Goal: Use online tool/utility: Utilize a website feature to perform a specific function

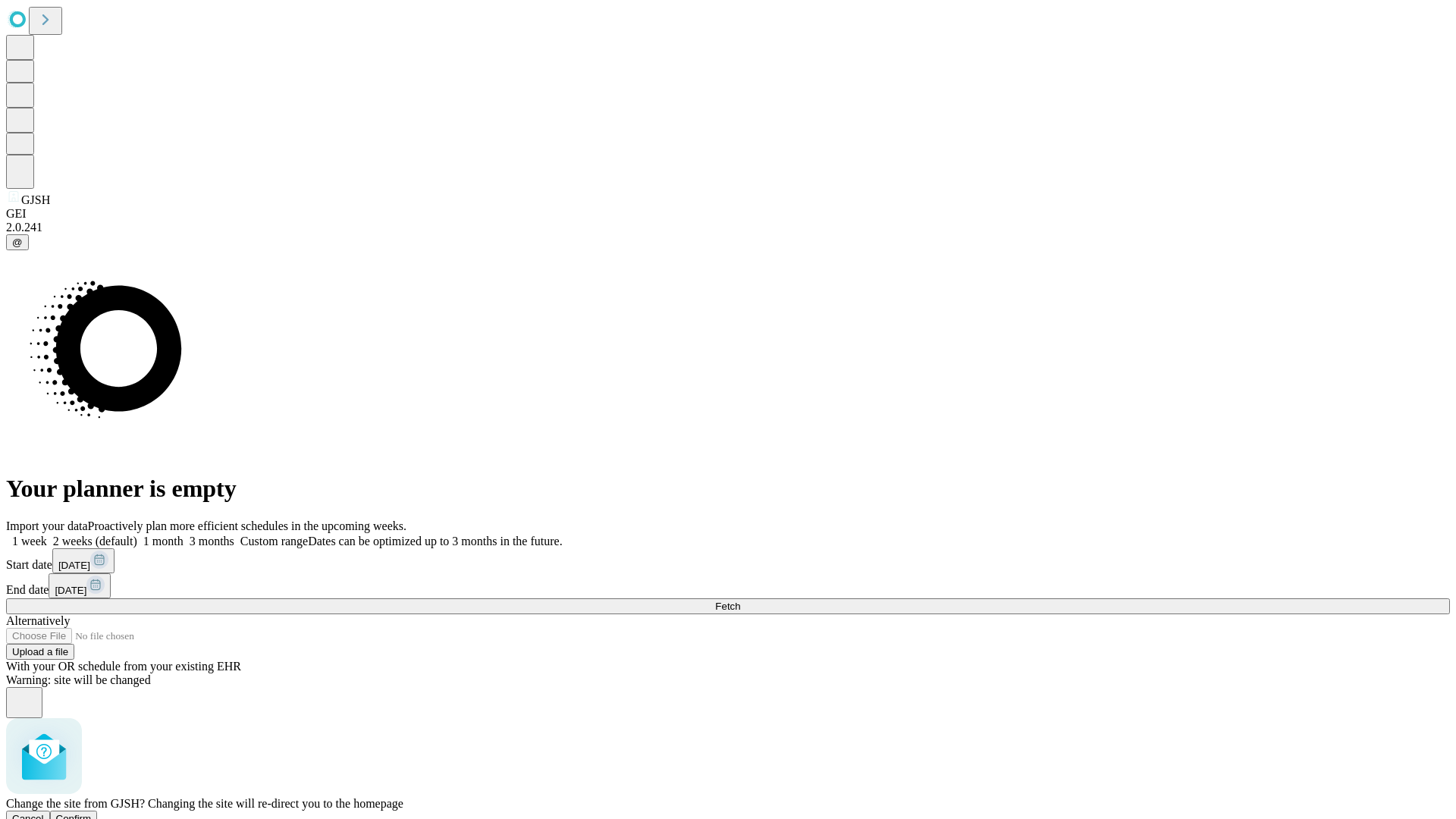
click at [91, 812] on span "Confirm" at bounding box center [74, 818] width 35 height 11
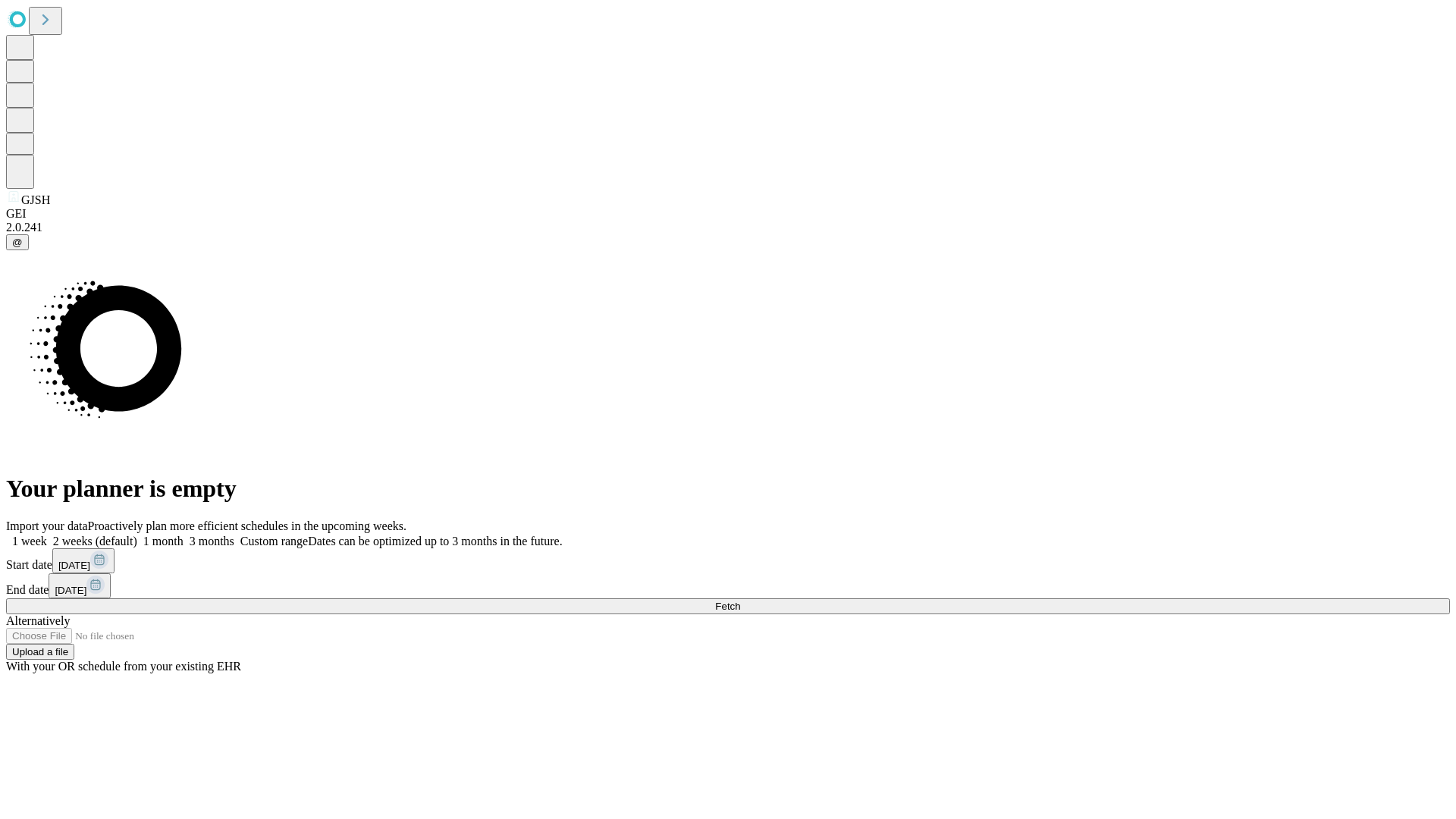
click at [137, 535] on label "2 weeks (default)" at bounding box center [91, 541] width 90 height 13
click at [740, 601] on span "Fetch" at bounding box center [727, 607] width 25 height 11
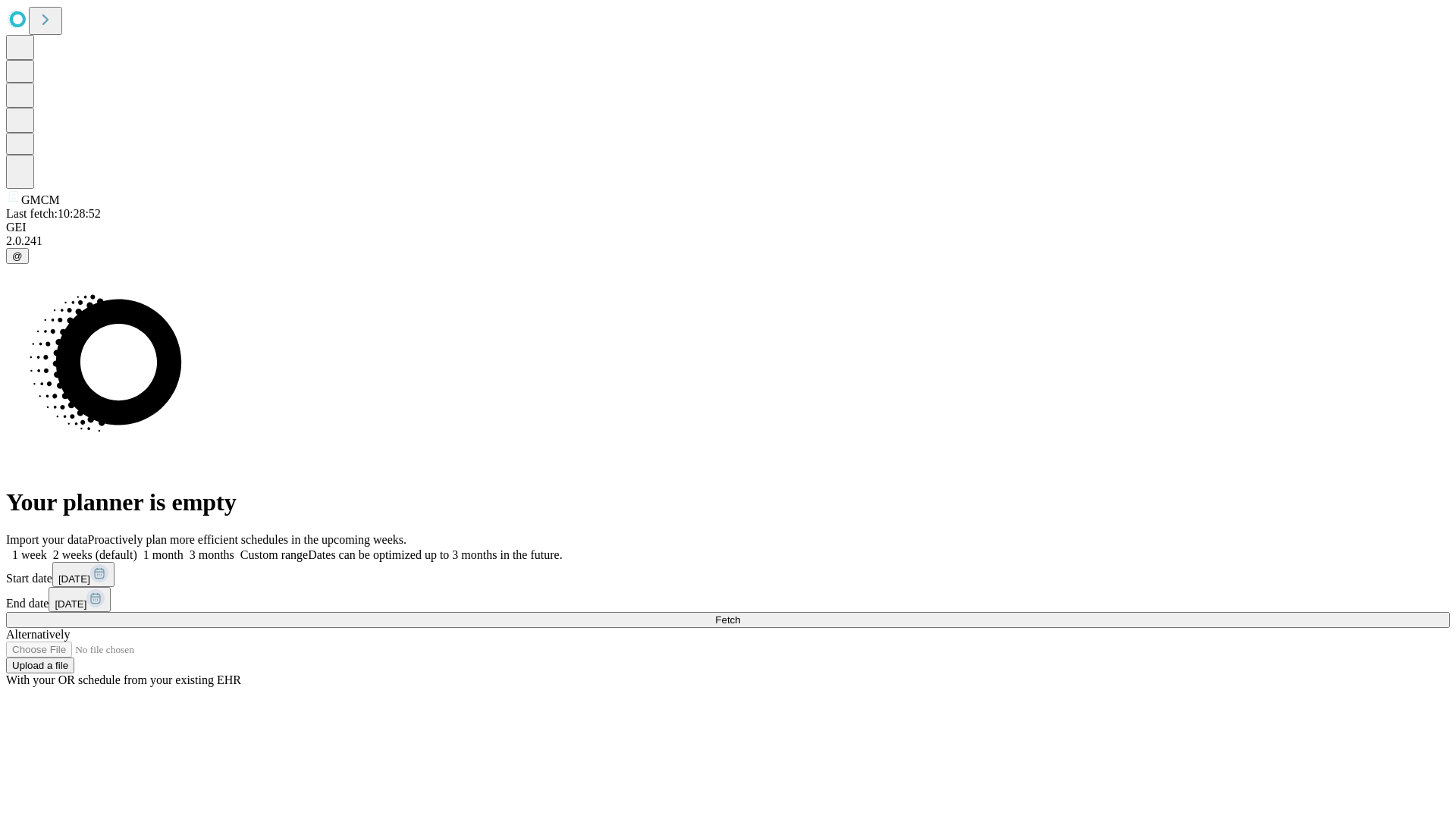
click at [137, 548] on label "2 weeks (default)" at bounding box center [91, 554] width 90 height 13
click at [740, 614] on span "Fetch" at bounding box center [727, 620] width 25 height 11
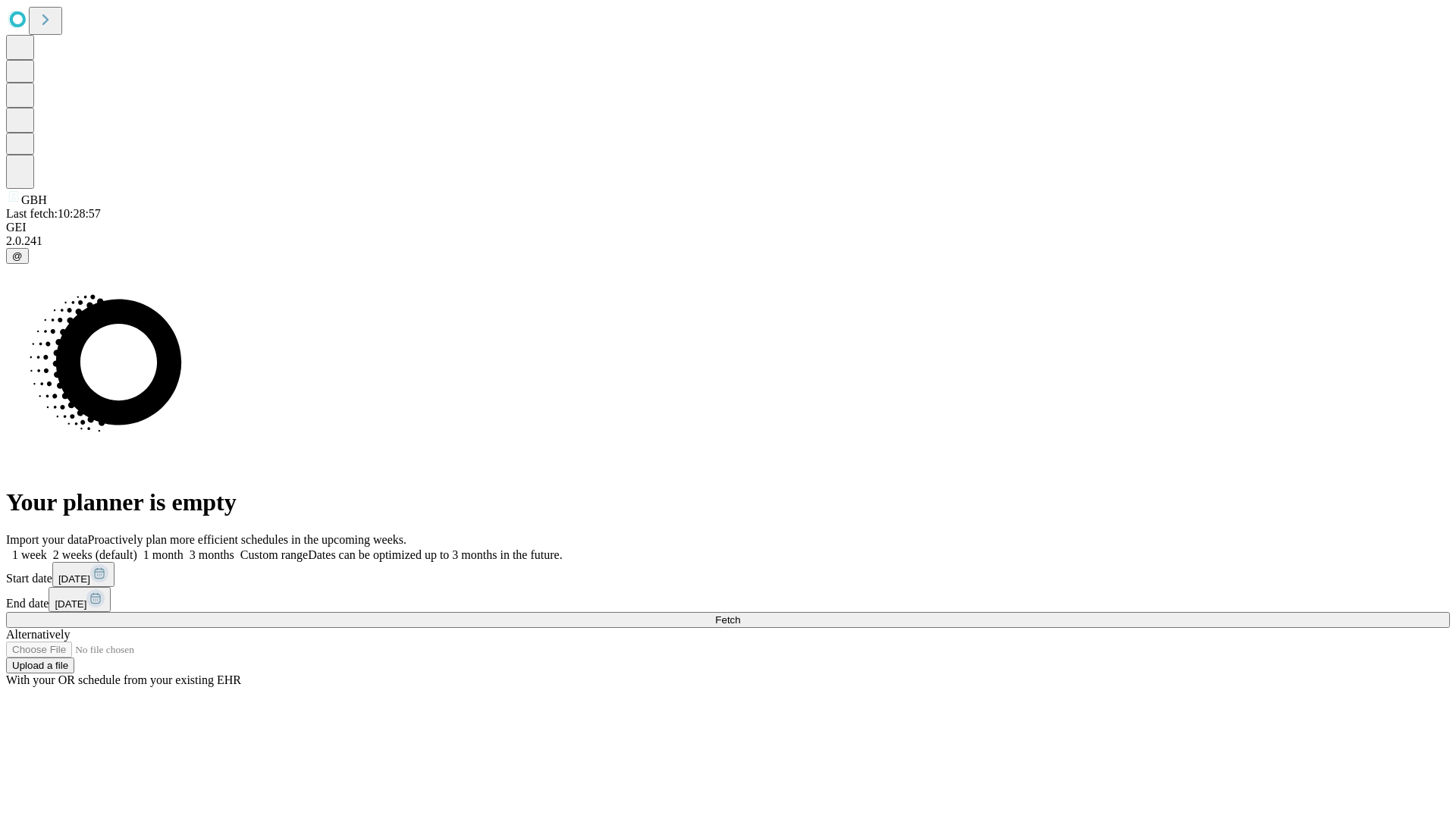
click at [137, 548] on label "2 weeks (default)" at bounding box center [91, 554] width 90 height 13
click at [740, 614] on span "Fetch" at bounding box center [727, 620] width 25 height 11
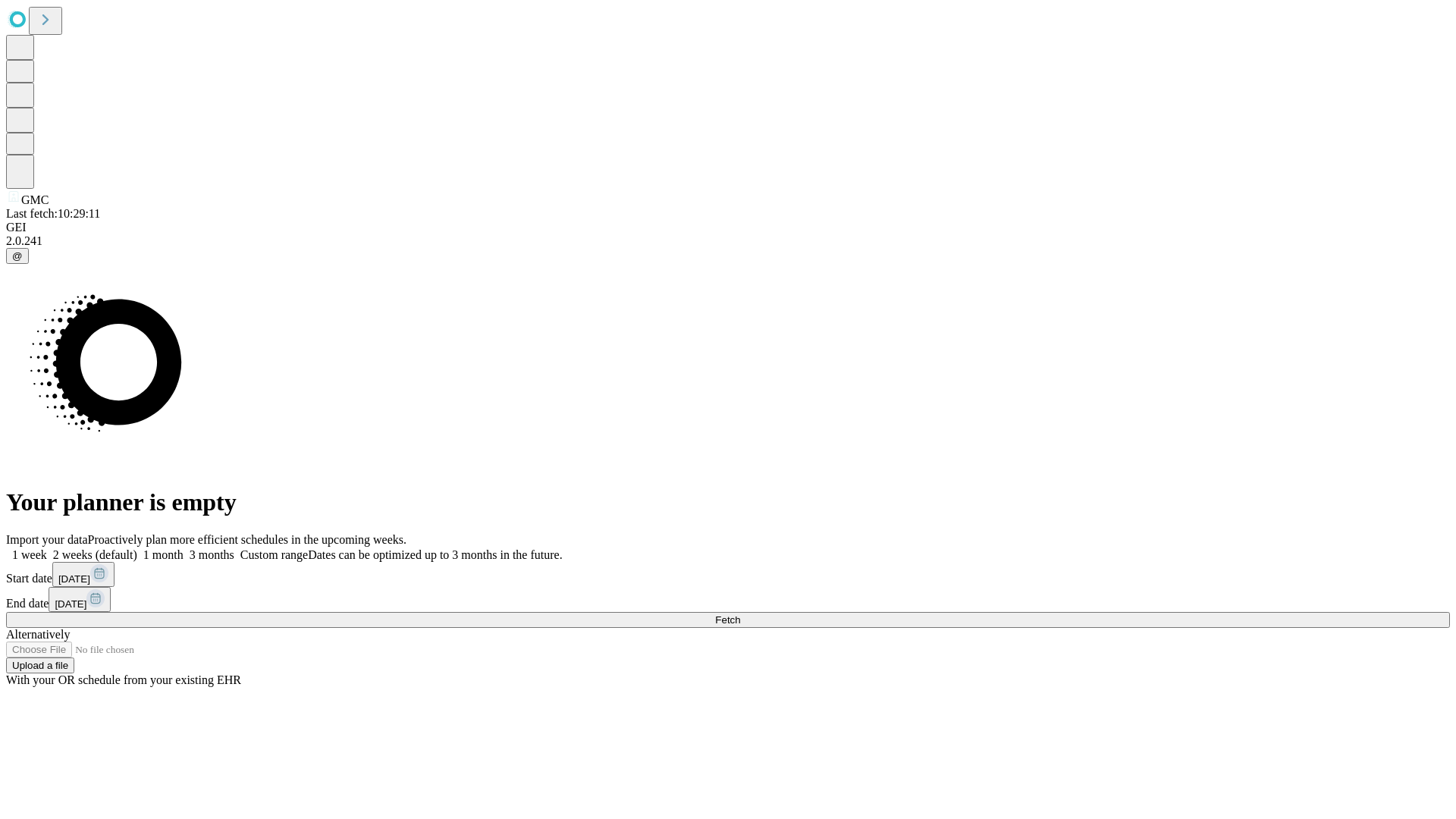
click at [137, 548] on label "2 weeks (default)" at bounding box center [91, 554] width 90 height 13
click at [740, 614] on span "Fetch" at bounding box center [727, 620] width 25 height 11
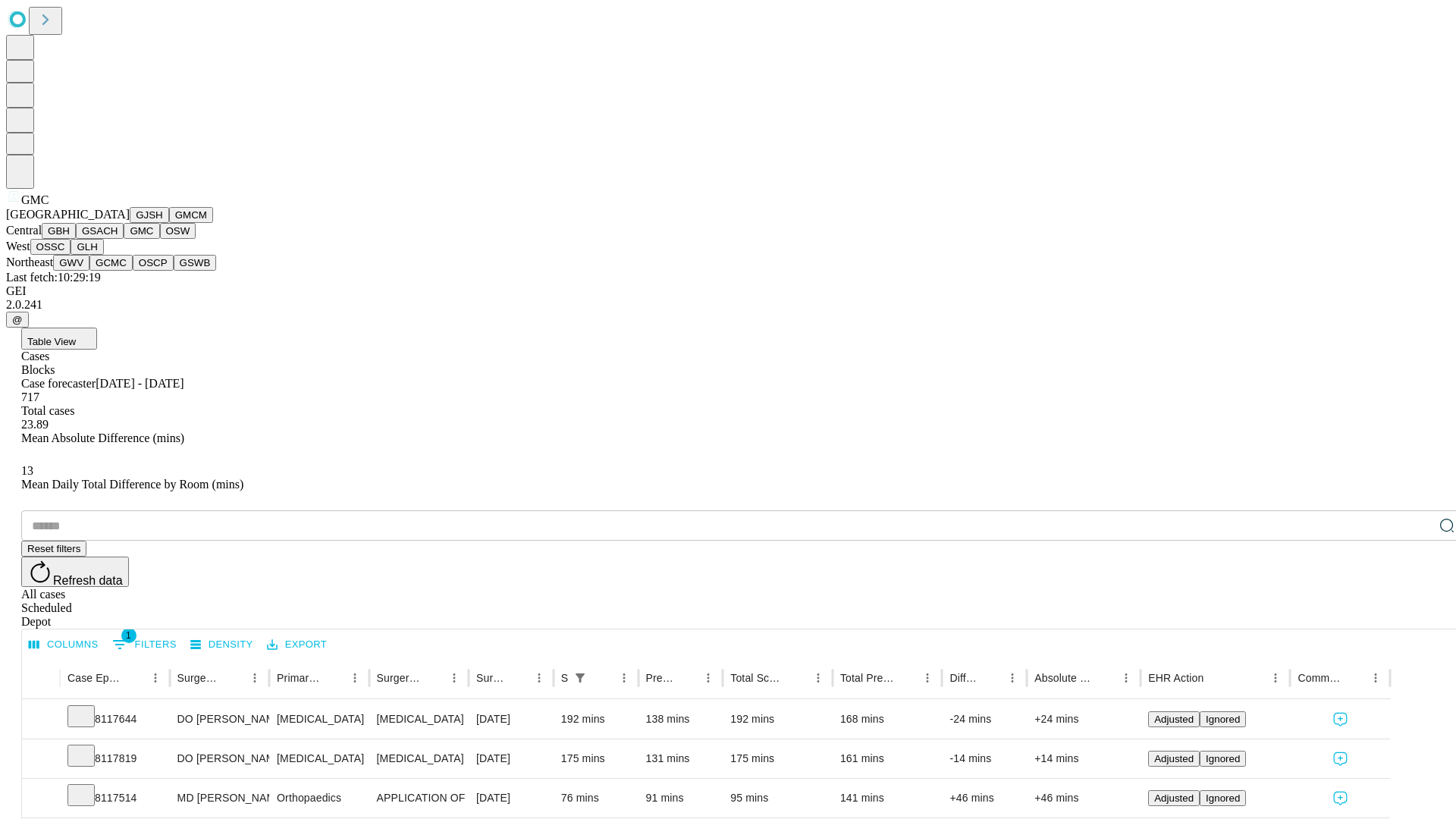
click at [160, 239] on button "OSW" at bounding box center [178, 230] width 36 height 16
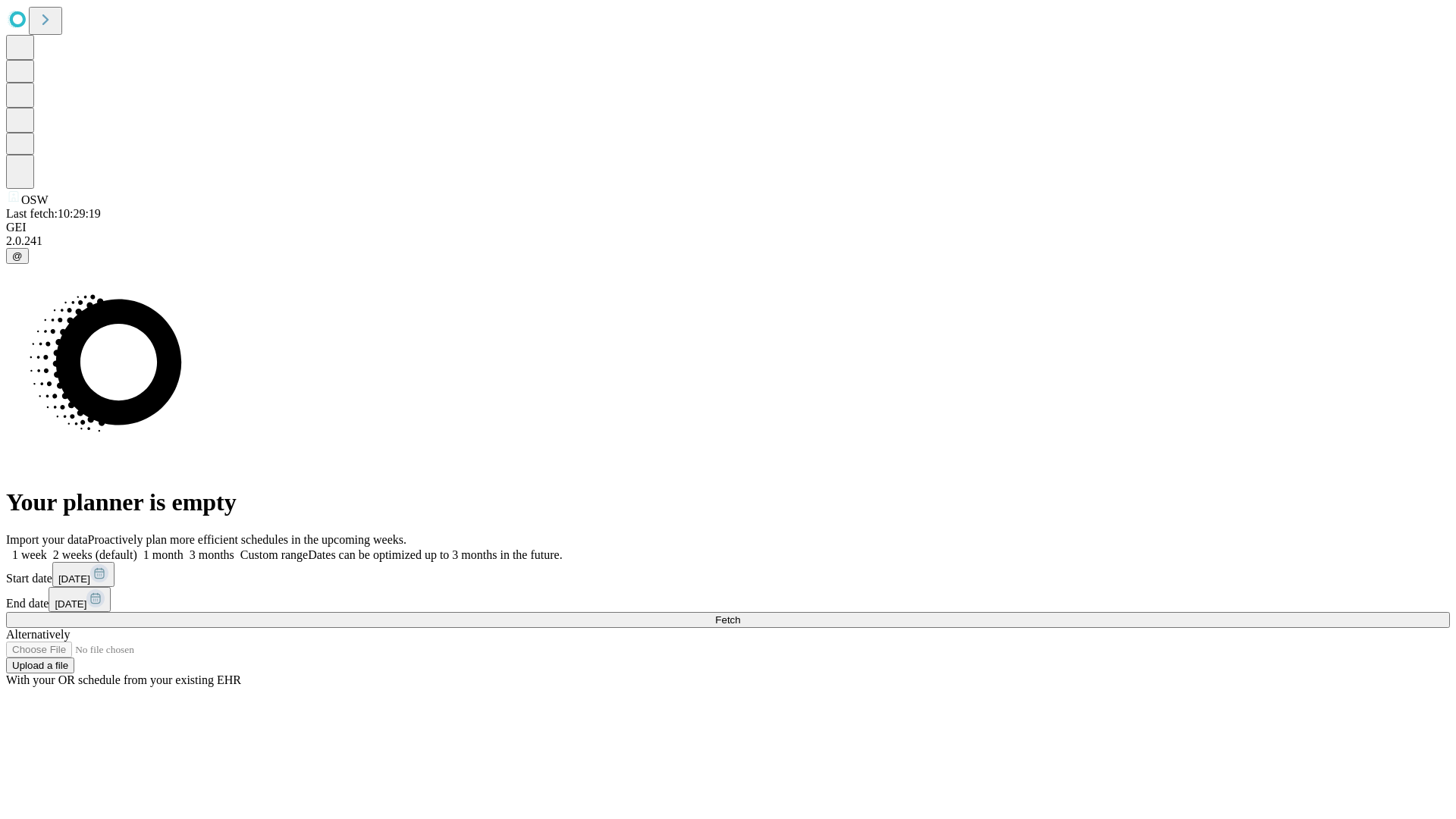
click at [137, 548] on label "2 weeks (default)" at bounding box center [91, 554] width 90 height 13
click at [740, 614] on span "Fetch" at bounding box center [727, 620] width 25 height 11
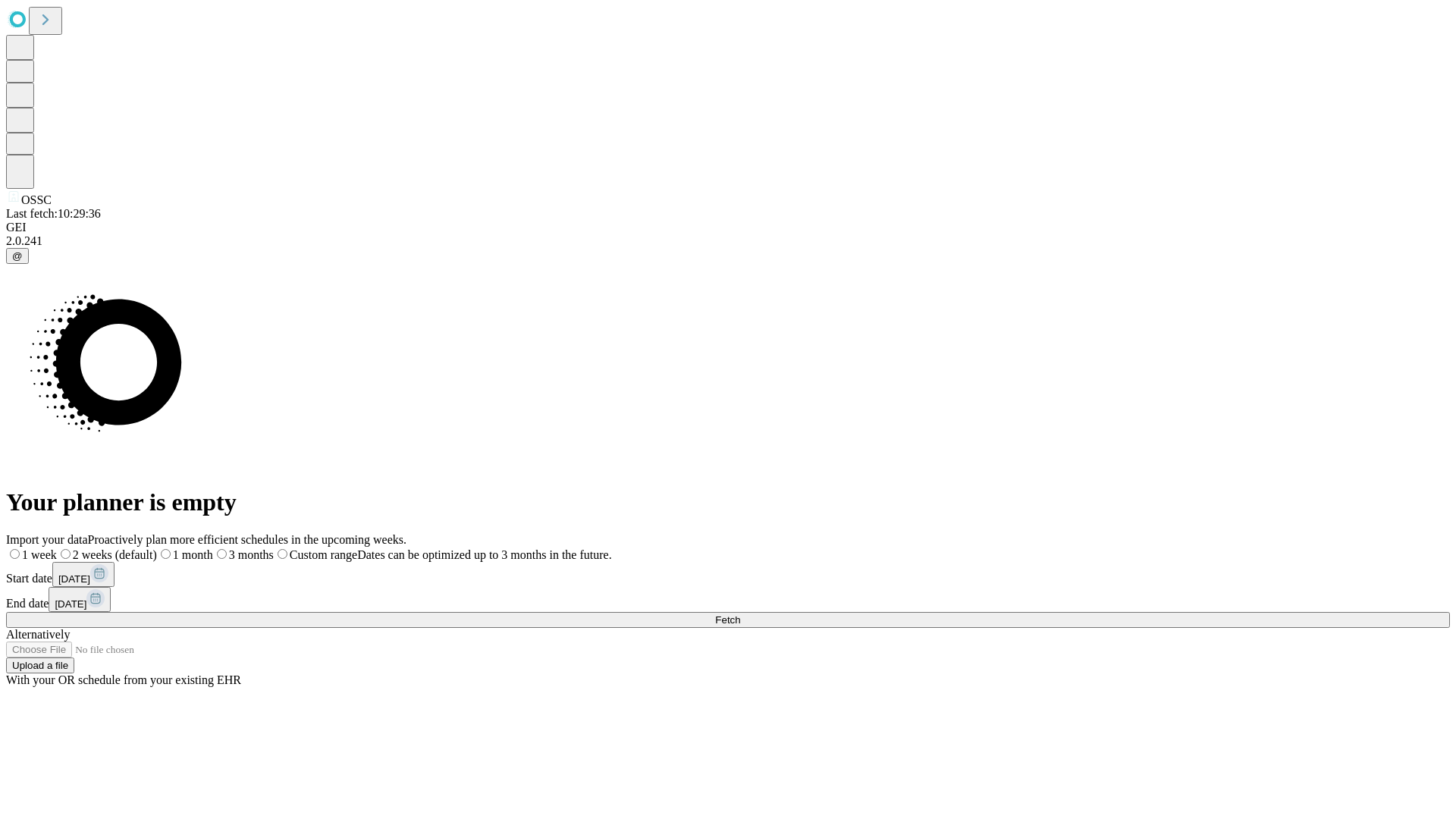
click at [740, 614] on span "Fetch" at bounding box center [727, 620] width 25 height 11
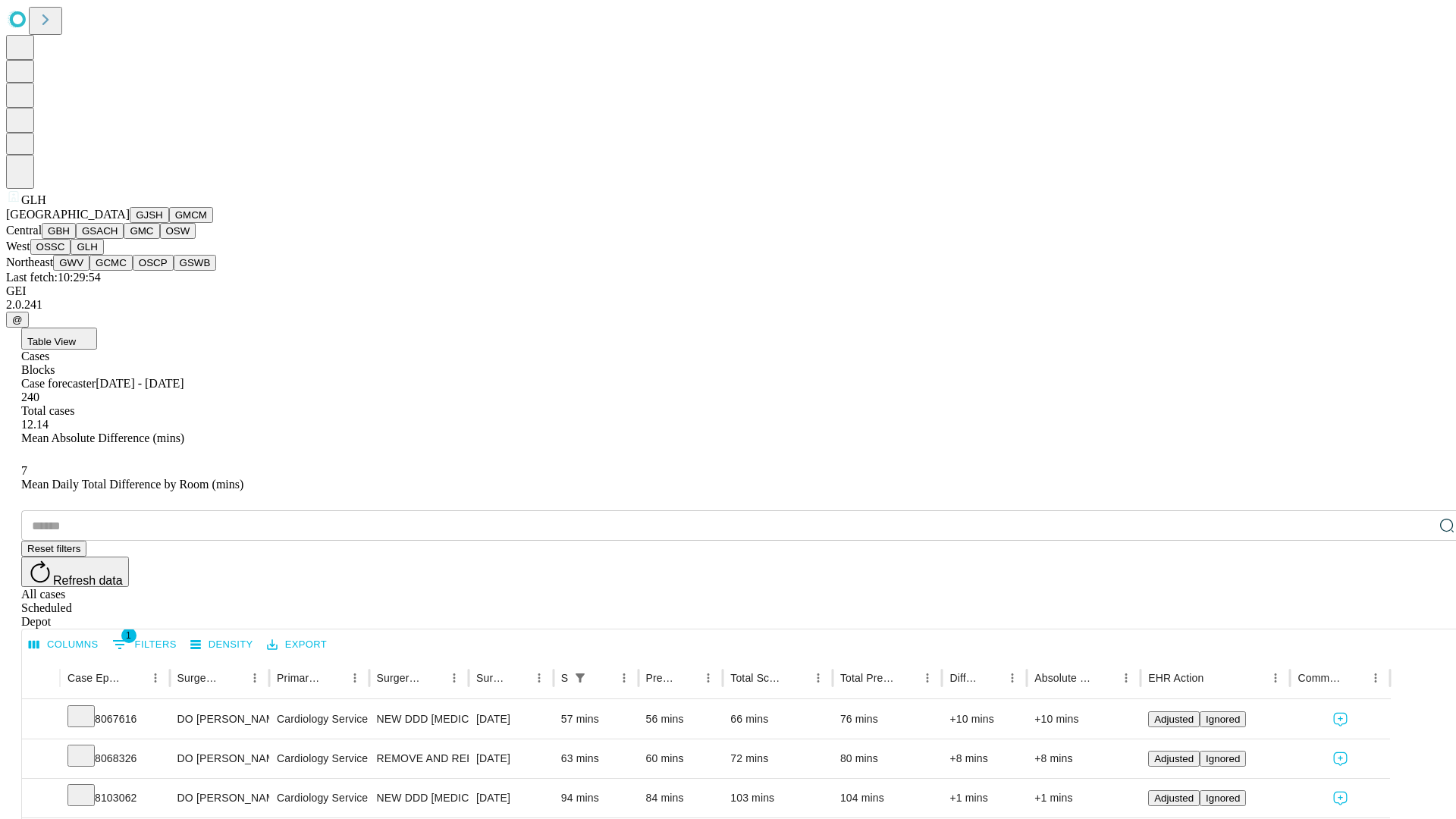
click at [89, 271] on button "GWV" at bounding box center [71, 262] width 36 height 16
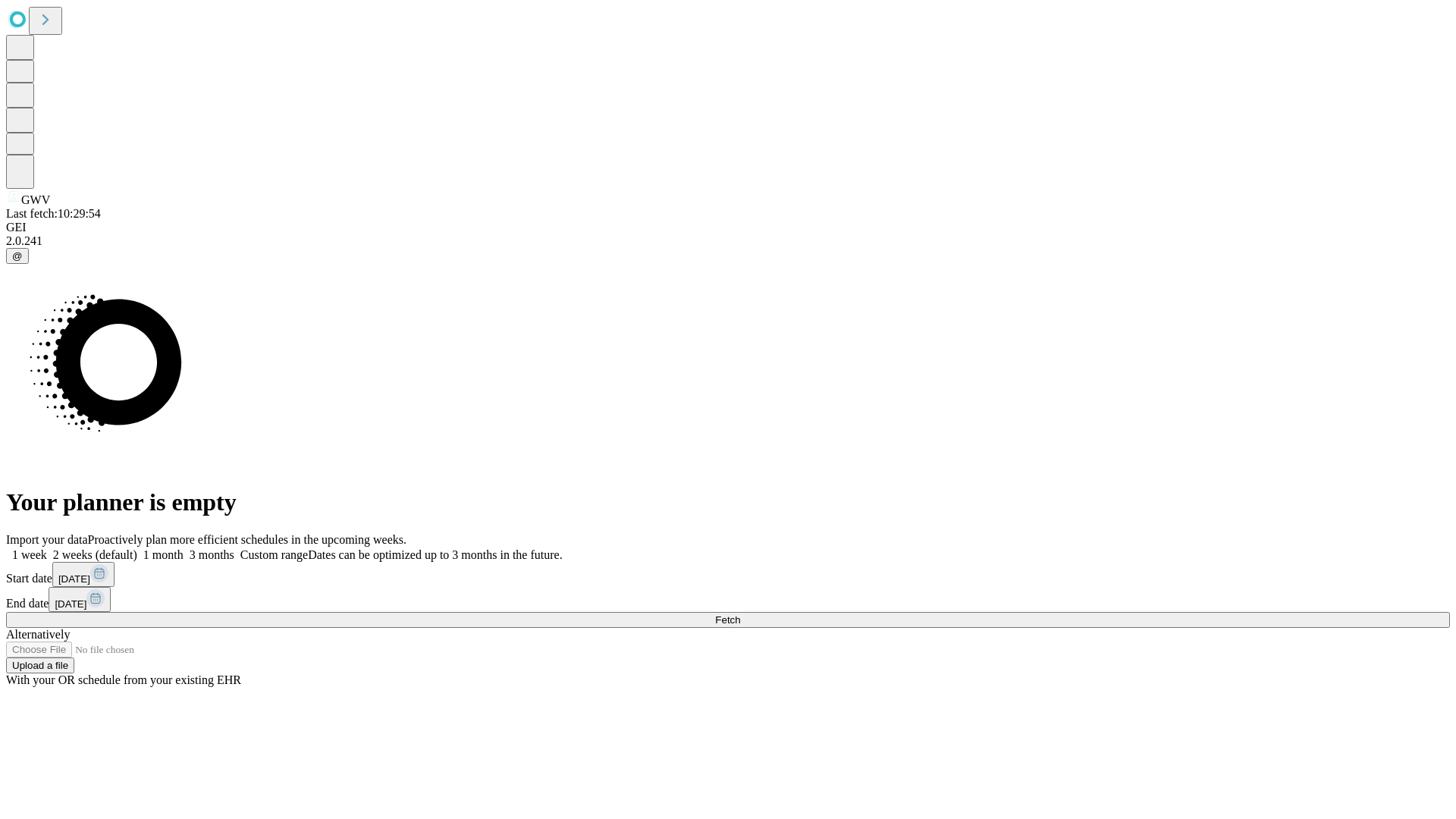
click at [137, 548] on label "2 weeks (default)" at bounding box center [91, 554] width 90 height 13
click at [740, 614] on span "Fetch" at bounding box center [727, 620] width 25 height 11
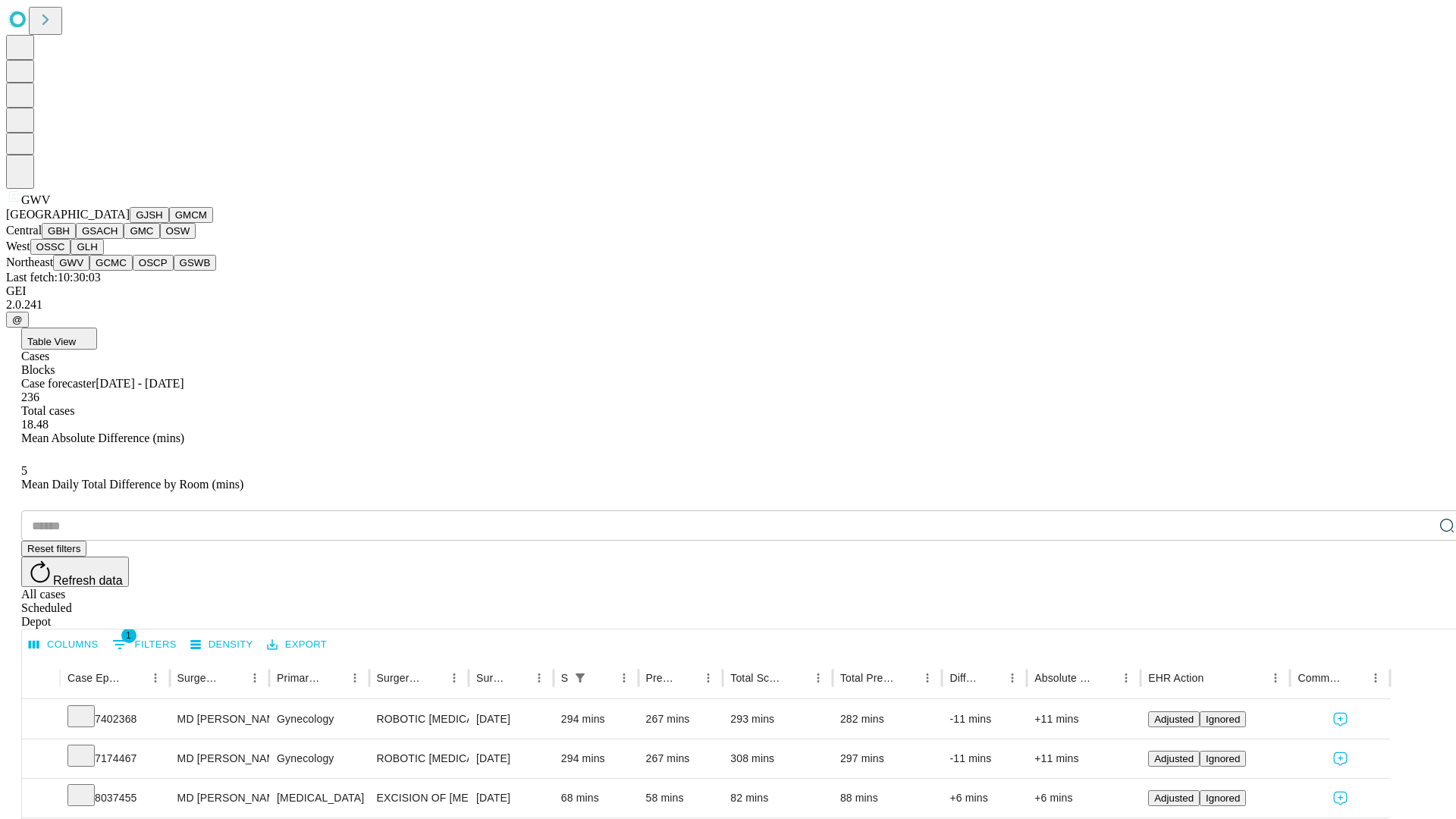
click at [117, 271] on button "GCMC" at bounding box center [111, 262] width 43 height 16
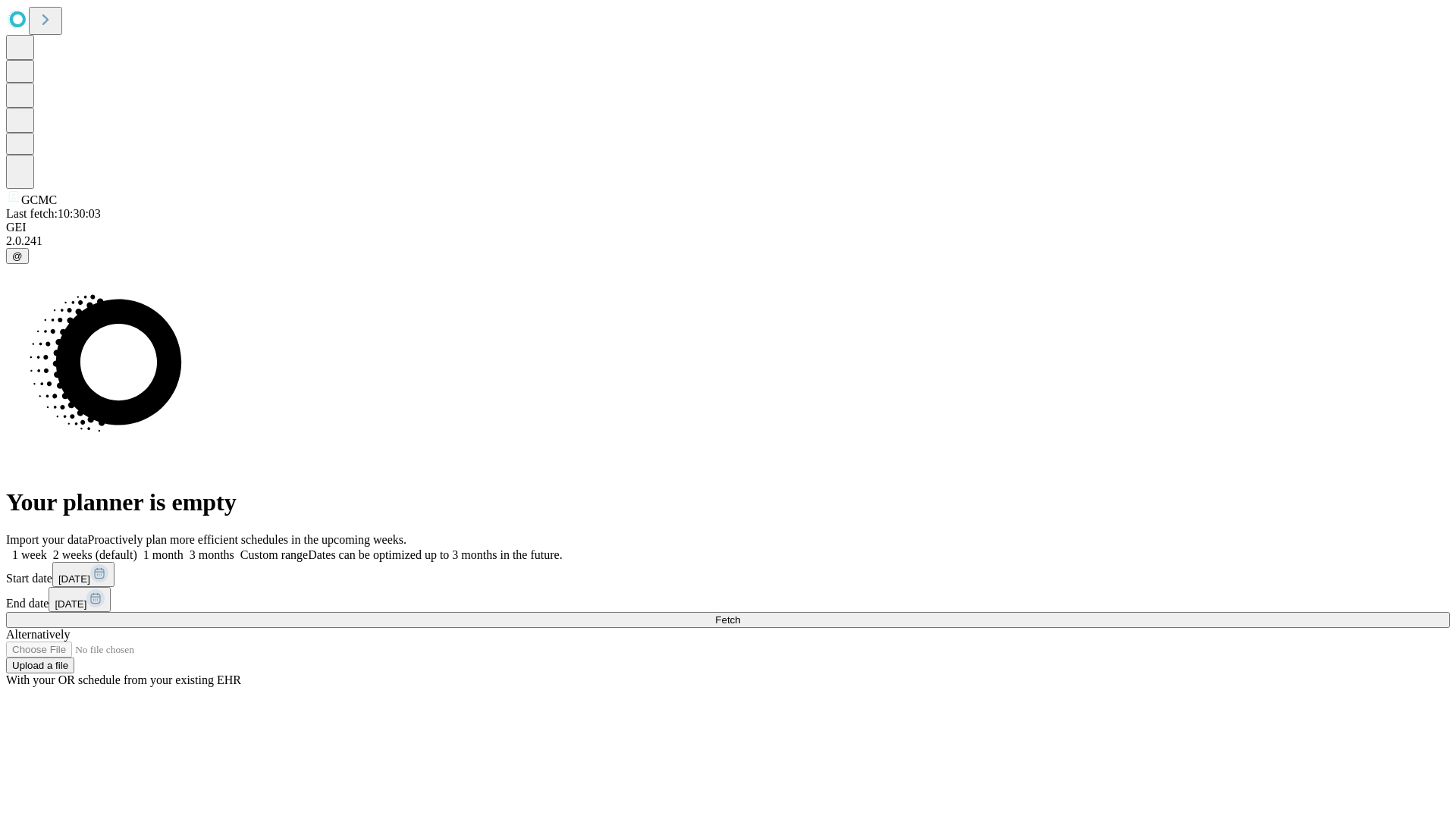
click at [137, 548] on label "2 weeks (default)" at bounding box center [91, 554] width 90 height 13
click at [740, 614] on span "Fetch" at bounding box center [727, 620] width 25 height 11
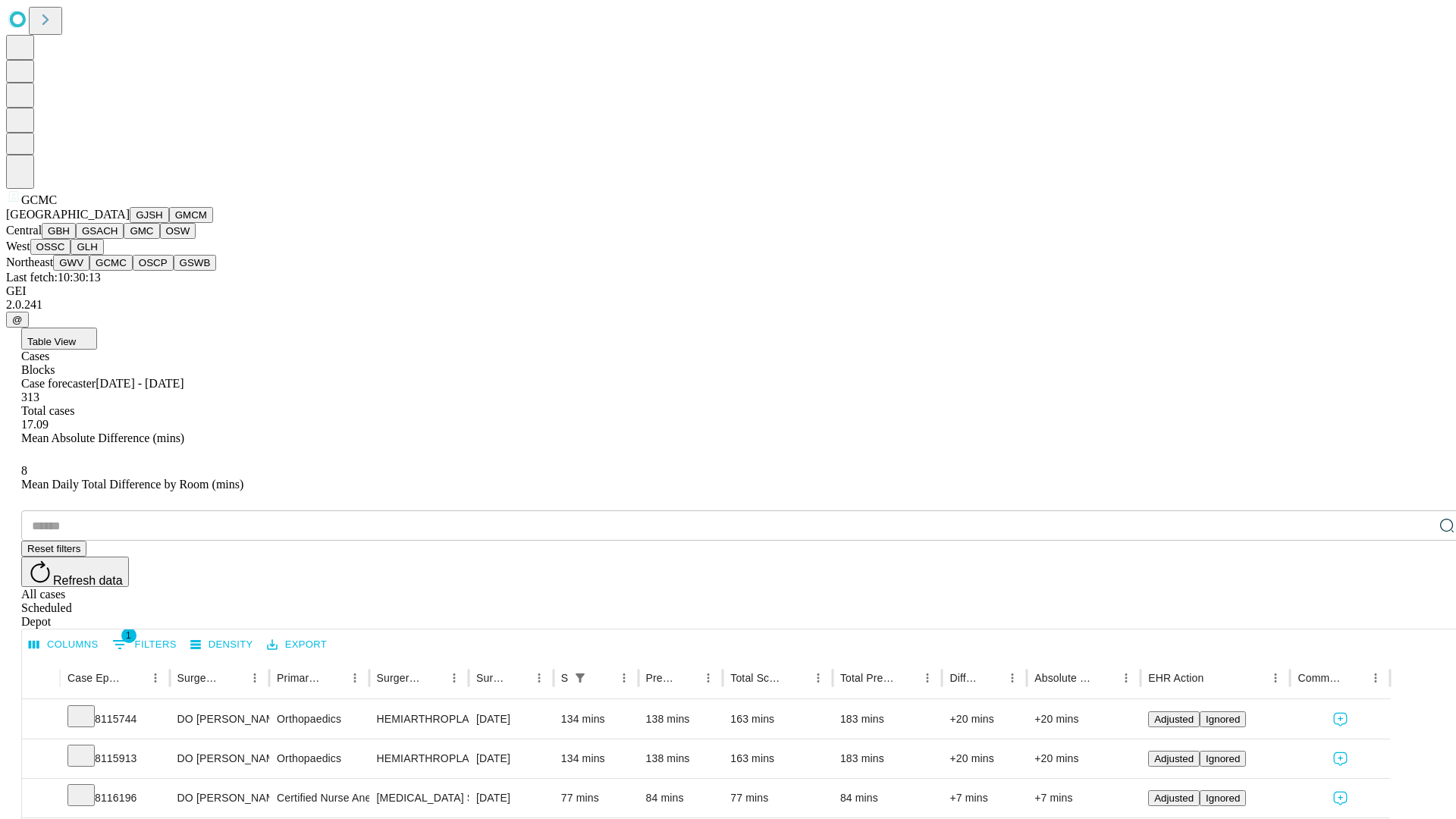
click at [132, 271] on button "OSCP" at bounding box center [153, 262] width 41 height 16
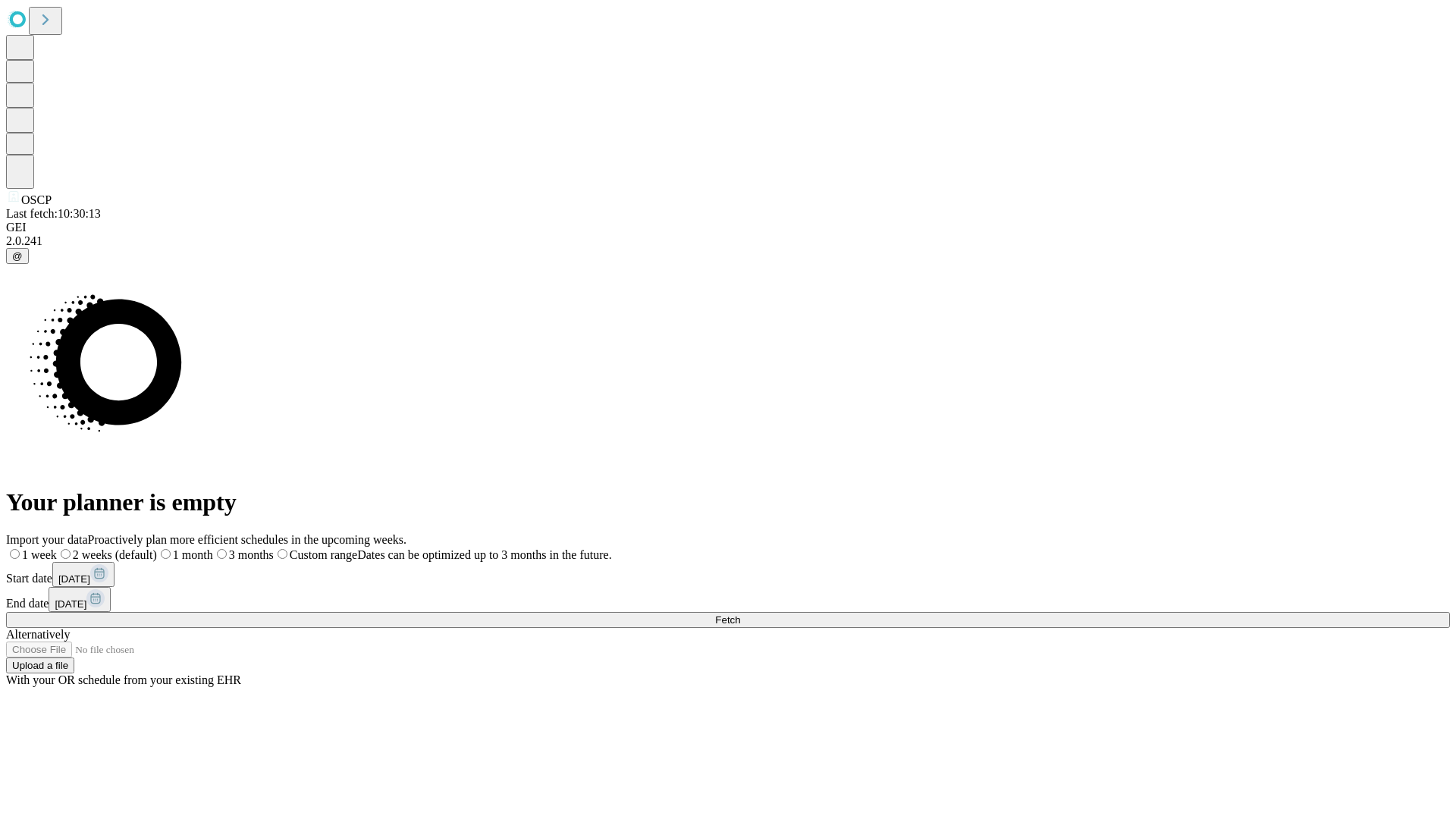
click at [157, 548] on label "2 weeks (default)" at bounding box center [106, 554] width 100 height 13
click at [740, 614] on span "Fetch" at bounding box center [727, 620] width 25 height 11
